Goal: Find contact information: Find contact information

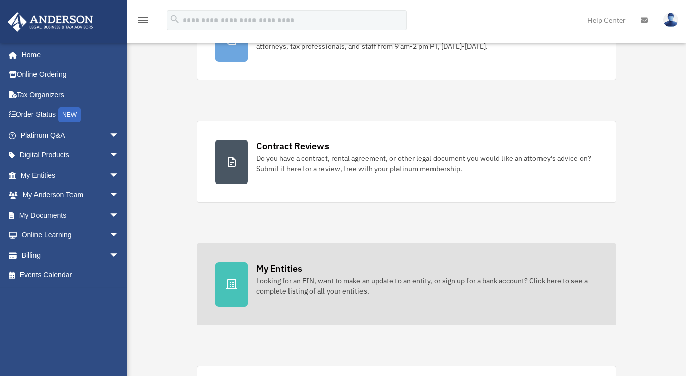
scroll to position [101, 0]
click at [286, 273] on div "My Entities" at bounding box center [279, 268] width 46 height 13
click at [237, 295] on div at bounding box center [231, 284] width 32 height 45
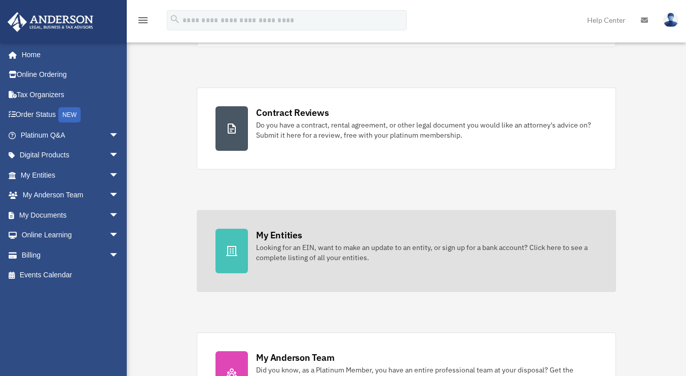
scroll to position [202, 0]
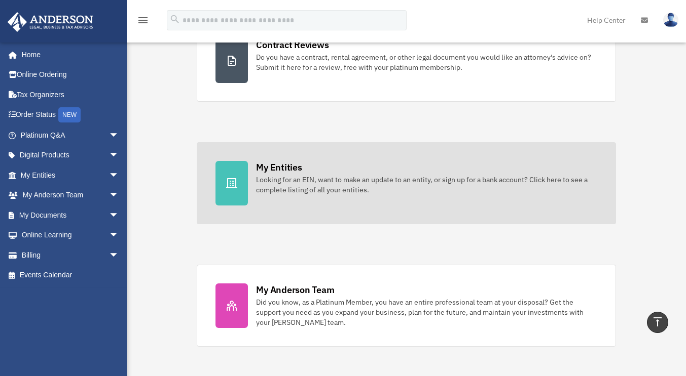
click at [337, 195] on div "Looking for an EIN, want to make an update to an entity, or sign up for a bank …" at bounding box center [426, 185] width 341 height 20
click at [221, 184] on div at bounding box center [231, 183] width 32 height 45
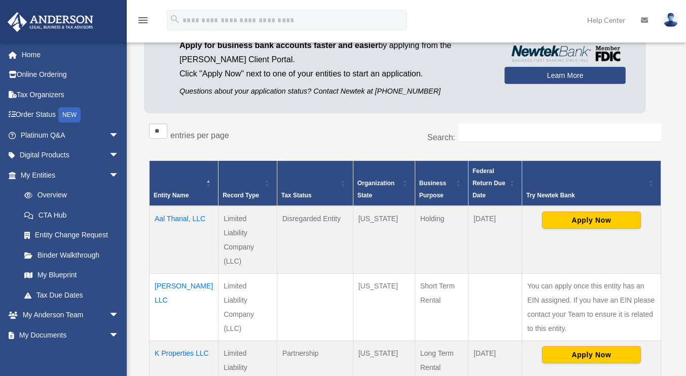
scroll to position [101, 0]
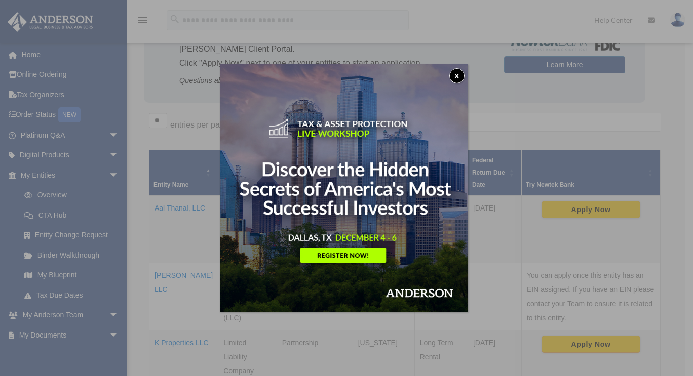
click at [461, 77] on button "x" at bounding box center [456, 75] width 15 height 15
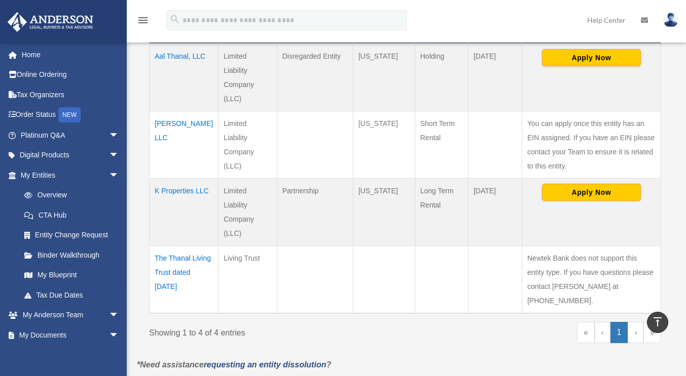
scroll to position [202, 0]
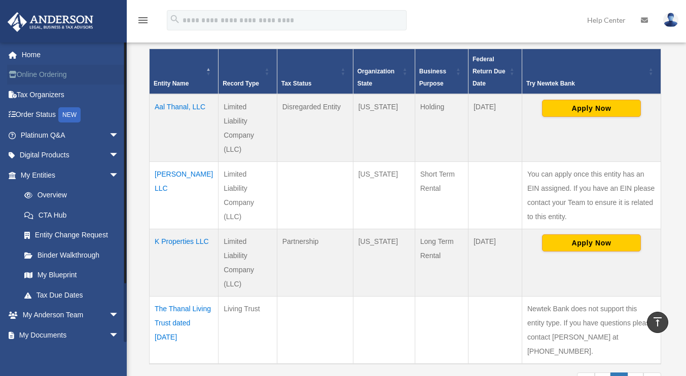
click at [61, 80] on link "Online Ordering" at bounding box center [70, 75] width 127 height 20
click at [47, 107] on link "Order Status NEW" at bounding box center [70, 115] width 127 height 21
click at [47, 111] on link "Order Status NEW" at bounding box center [70, 115] width 127 height 21
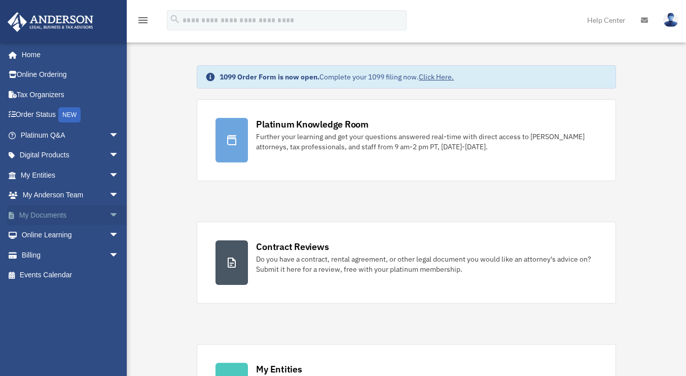
click at [52, 220] on link "My Documents arrow_drop_down" at bounding box center [70, 215] width 127 height 20
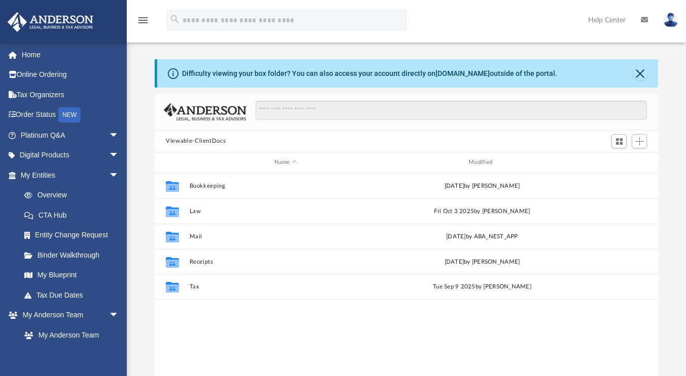
scroll to position [222, 496]
click at [60, 314] on link "My [PERSON_NAME] Team arrow_drop_down" at bounding box center [70, 316] width 127 height 20
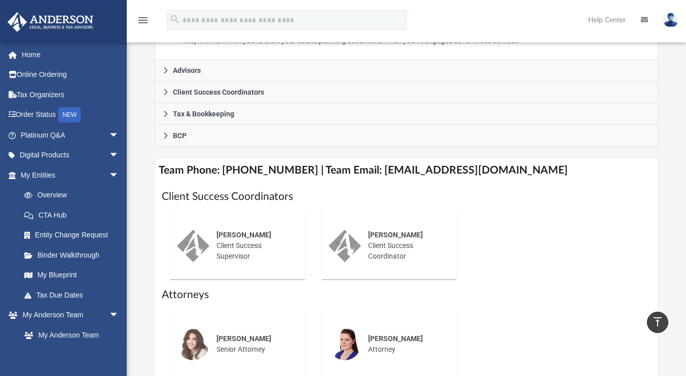
scroll to position [304, 0]
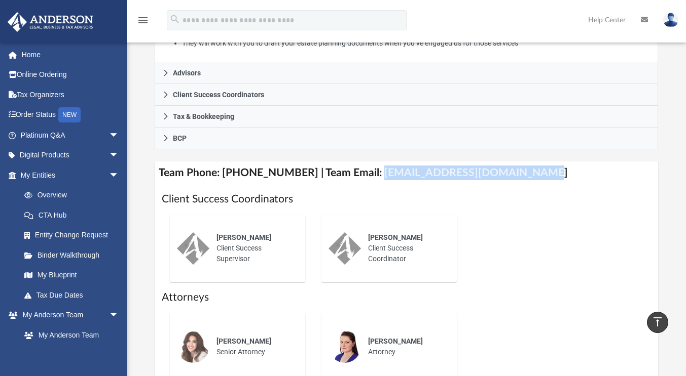
drag, startPoint x: 361, startPoint y: 154, endPoint x: 610, endPoint y: 155, distance: 248.3
click at [610, 162] on h4 "Team Phone: [PHONE_NUMBER] | Team Email: [EMAIL_ADDRESS][DOMAIN_NAME]" at bounding box center [406, 173] width 503 height 23
copy h4 "[EMAIL_ADDRESS][DOMAIN_NAME]"
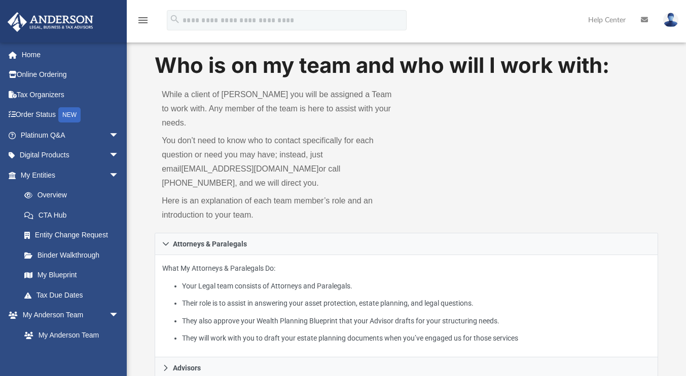
scroll to position [0, 0]
